Goal: Information Seeking & Learning: Stay updated

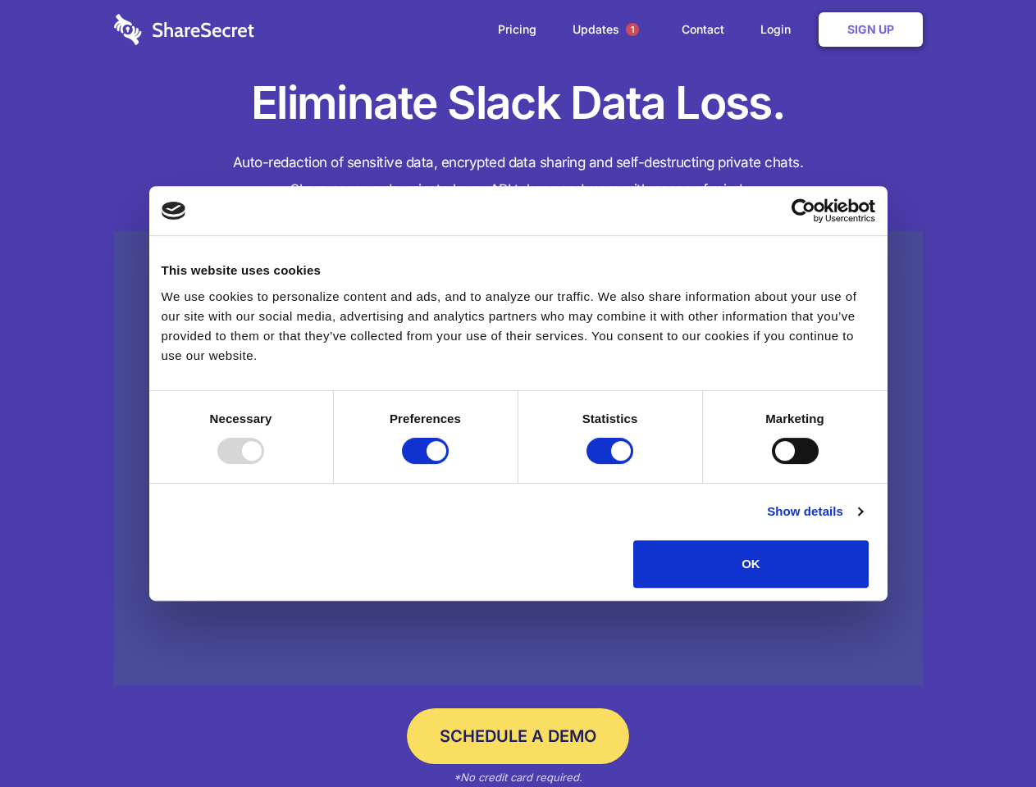
click at [264, 464] on div at bounding box center [240, 451] width 47 height 26
click at [449, 464] on input "Preferences" at bounding box center [425, 451] width 47 height 26
checkbox input "false"
click at [612, 464] on input "Statistics" at bounding box center [610, 451] width 47 height 26
checkbox input "false"
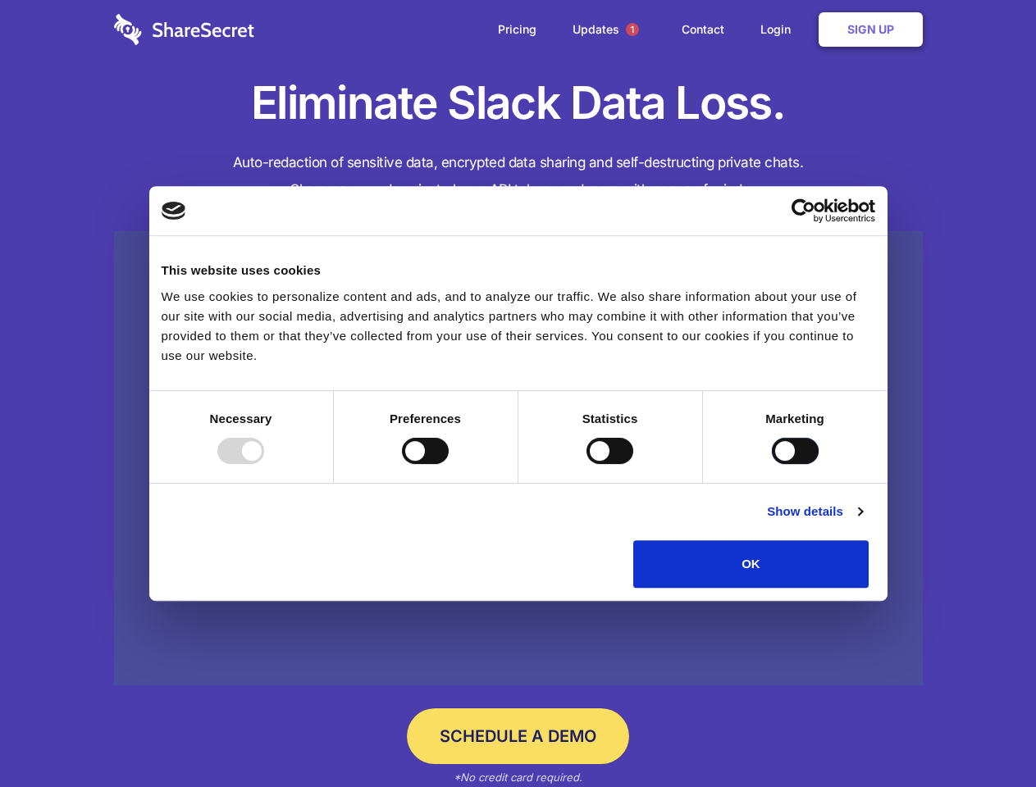
click at [772, 464] on input "Marketing" at bounding box center [795, 451] width 47 height 26
checkbox input "true"
click at [862, 522] on link "Show details" at bounding box center [814, 512] width 95 height 20
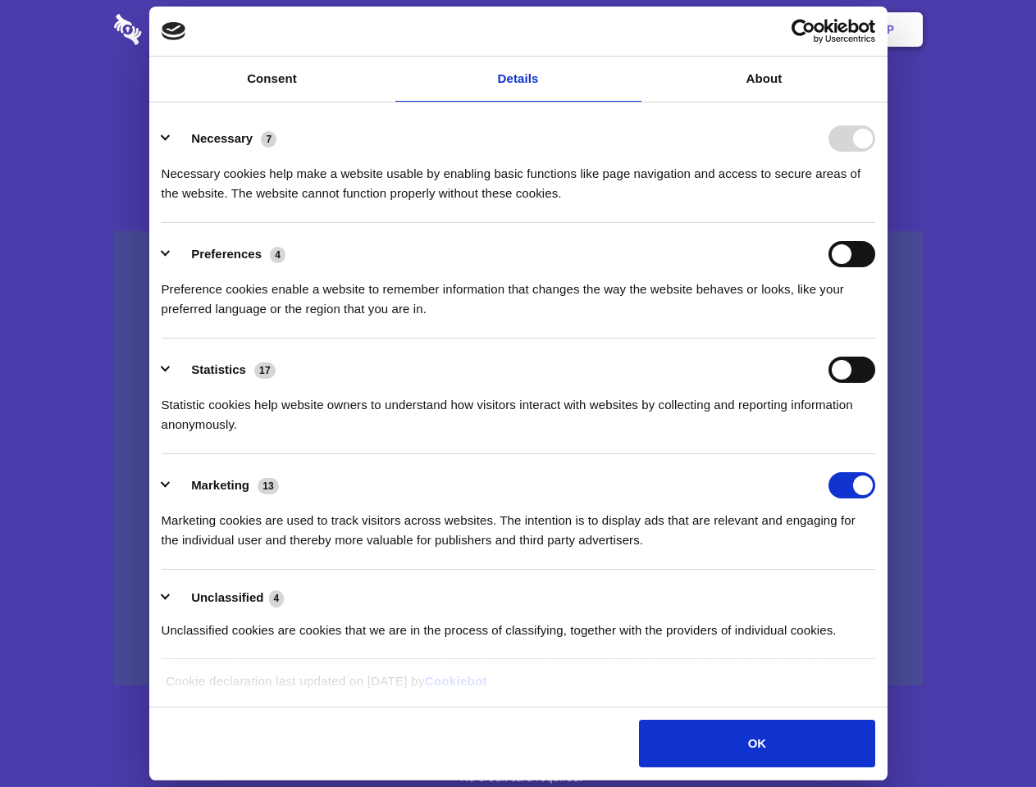
click at [883, 594] on ul "Necessary 7 Necessary cookies help make a website usable by enabling basic func…" at bounding box center [517, 383] width 729 height 553
click at [632, 30] on span "1" at bounding box center [632, 29] width 13 height 13
